Goal: Transaction & Acquisition: Subscribe to service/newsletter

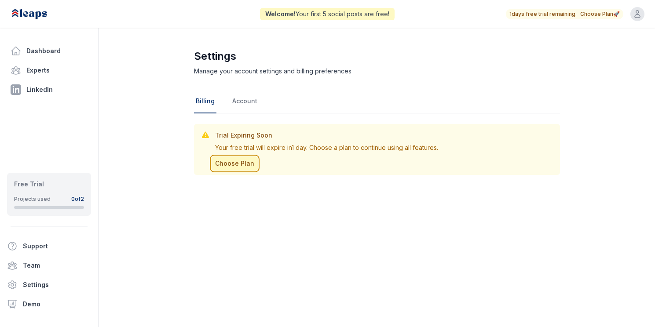
click at [241, 166] on button "Choose Plan" at bounding box center [235, 164] width 46 height 14
click at [249, 104] on link "Account" at bounding box center [244, 102] width 29 height 24
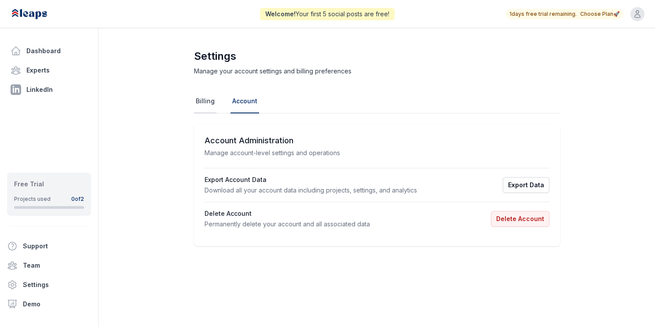
click at [201, 109] on link "Billing" at bounding box center [205, 102] width 22 height 24
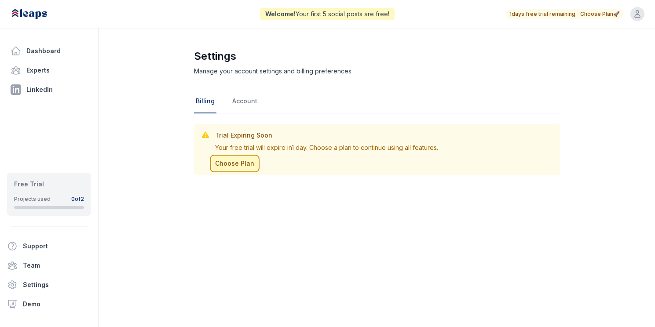
click at [234, 164] on button "Choose Plan" at bounding box center [235, 164] width 46 height 14
click at [239, 164] on button "Choose Plan" at bounding box center [235, 164] width 46 height 14
click at [582, 11] on button "1 days free trial remaining. Choose Plan 🚀" at bounding box center [564, 14] width 110 height 7
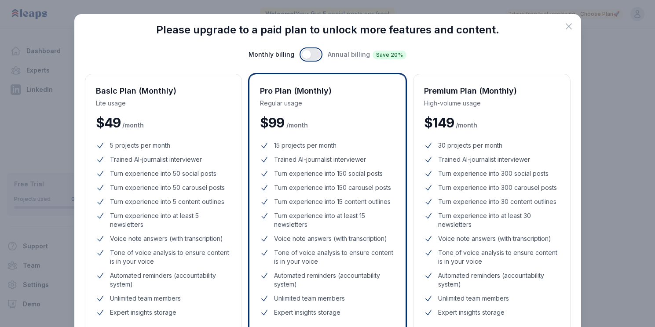
click at [312, 56] on button "button" at bounding box center [310, 54] width 19 height 11
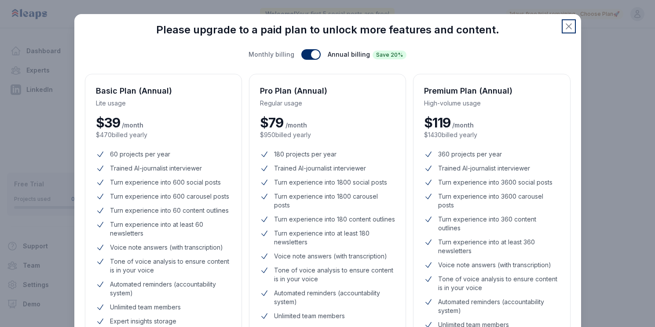
click at [566, 31] on icon "button" at bounding box center [568, 26] width 11 height 11
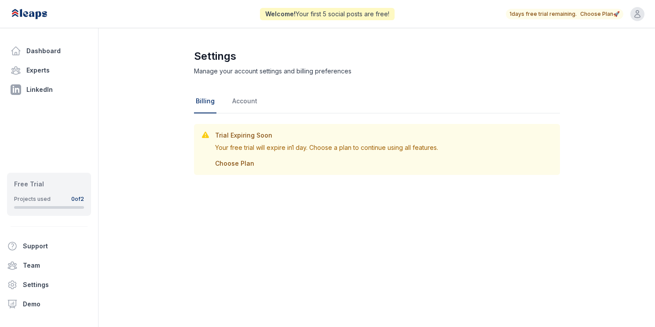
click at [637, 18] on icon "button" at bounding box center [637, 14] width 5 height 7
click at [560, 51] on link "Your profile" at bounding box center [574, 49] width 141 height 14
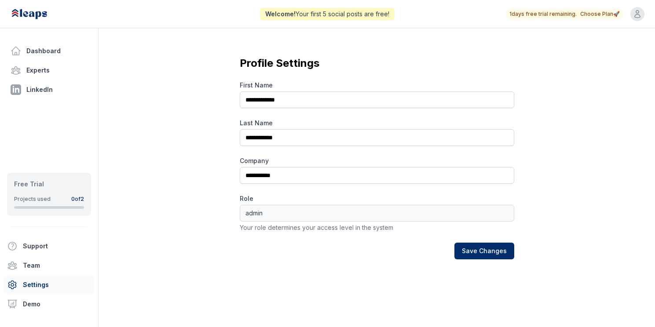
click at [66, 287] on link "Settings" at bounding box center [49, 285] width 91 height 18
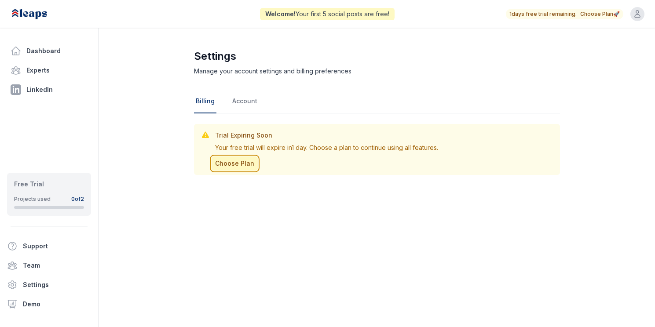
click at [230, 166] on button "Choose Plan" at bounding box center [235, 164] width 46 height 14
click at [242, 105] on link "Account" at bounding box center [244, 102] width 29 height 24
